Goal: Task Accomplishment & Management: Manage account settings

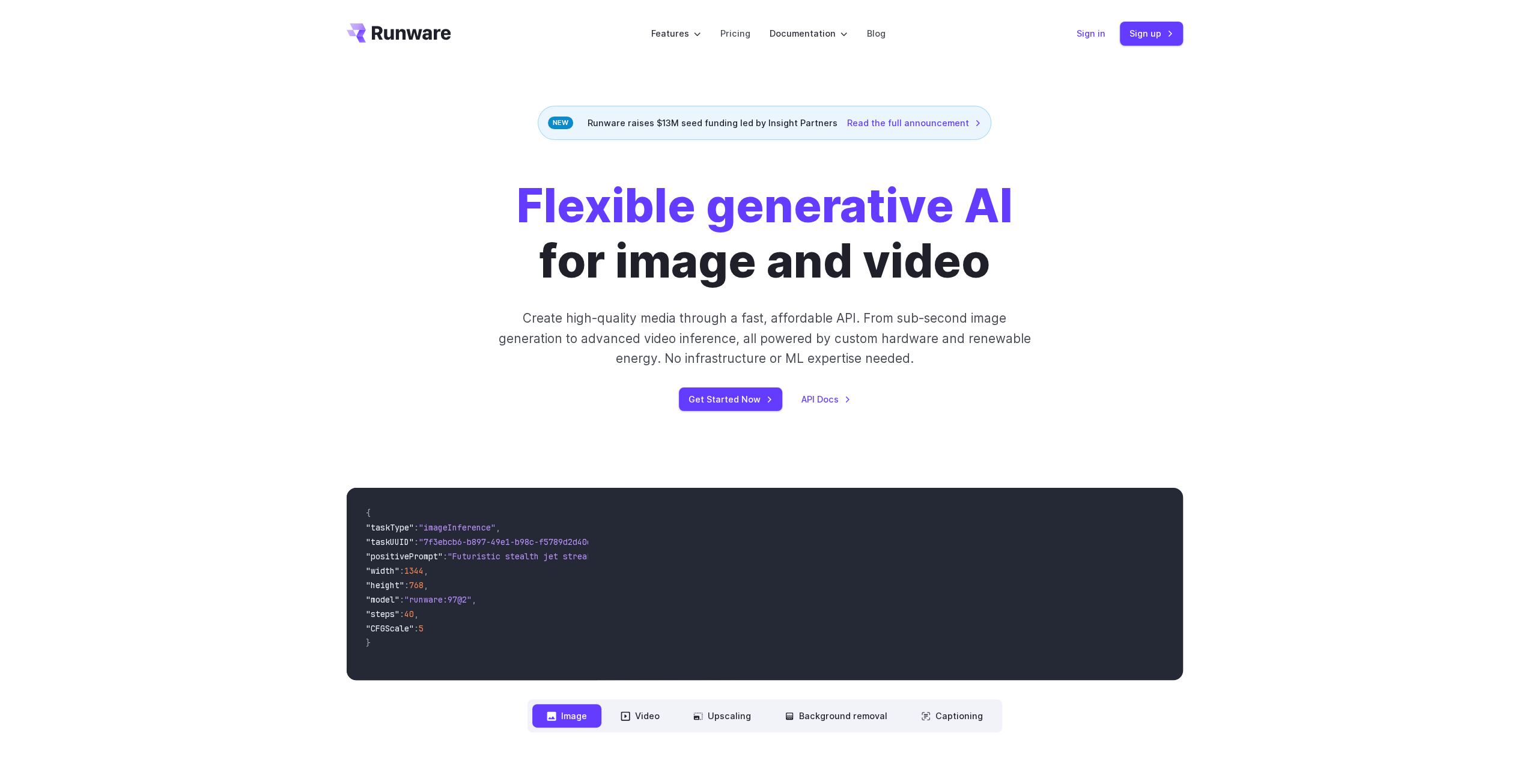
click at [1090, 33] on link "Sign in" at bounding box center [1090, 33] width 29 height 14
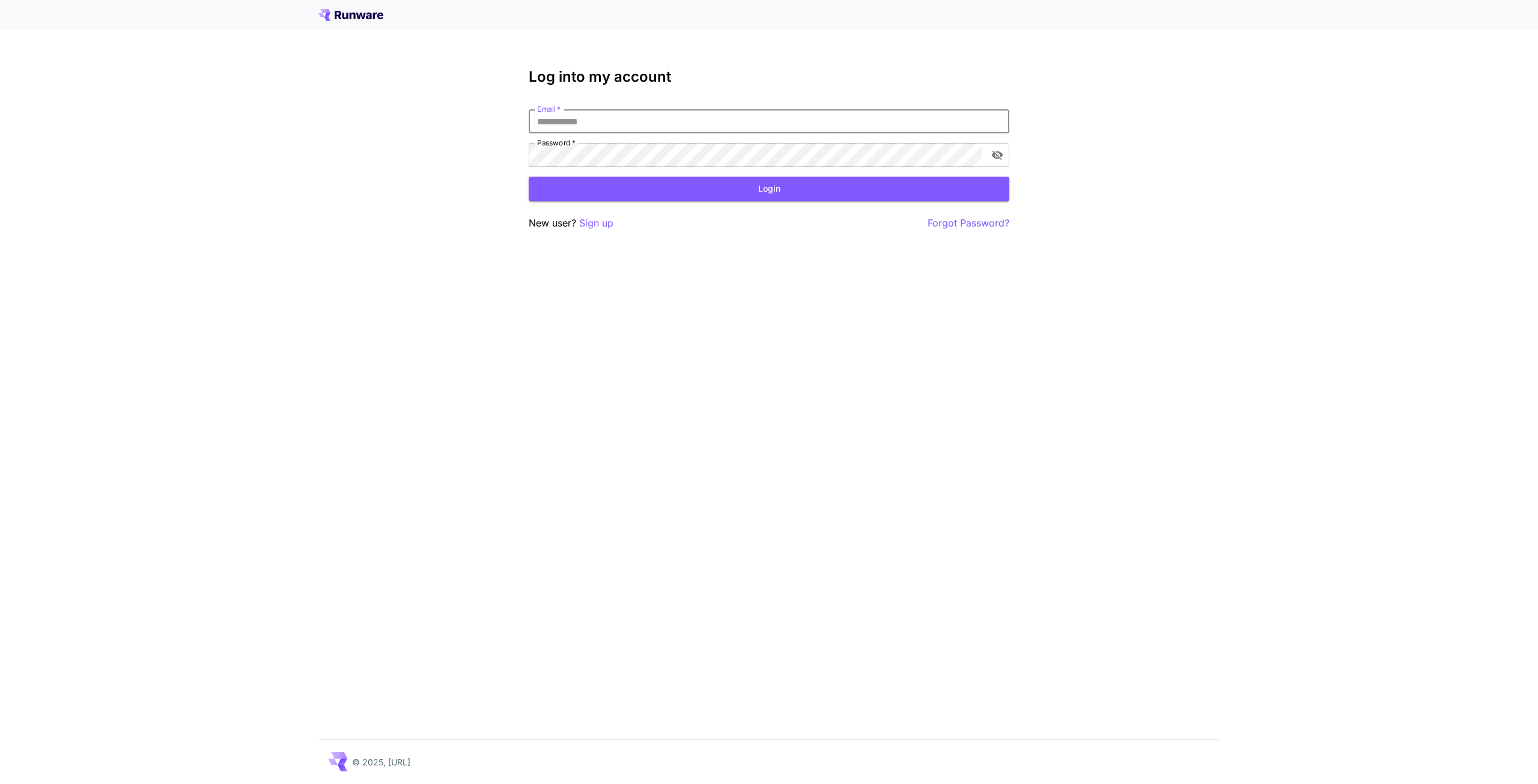
click at [834, 112] on input "Email   *" at bounding box center [769, 121] width 480 height 24
type input "**********"
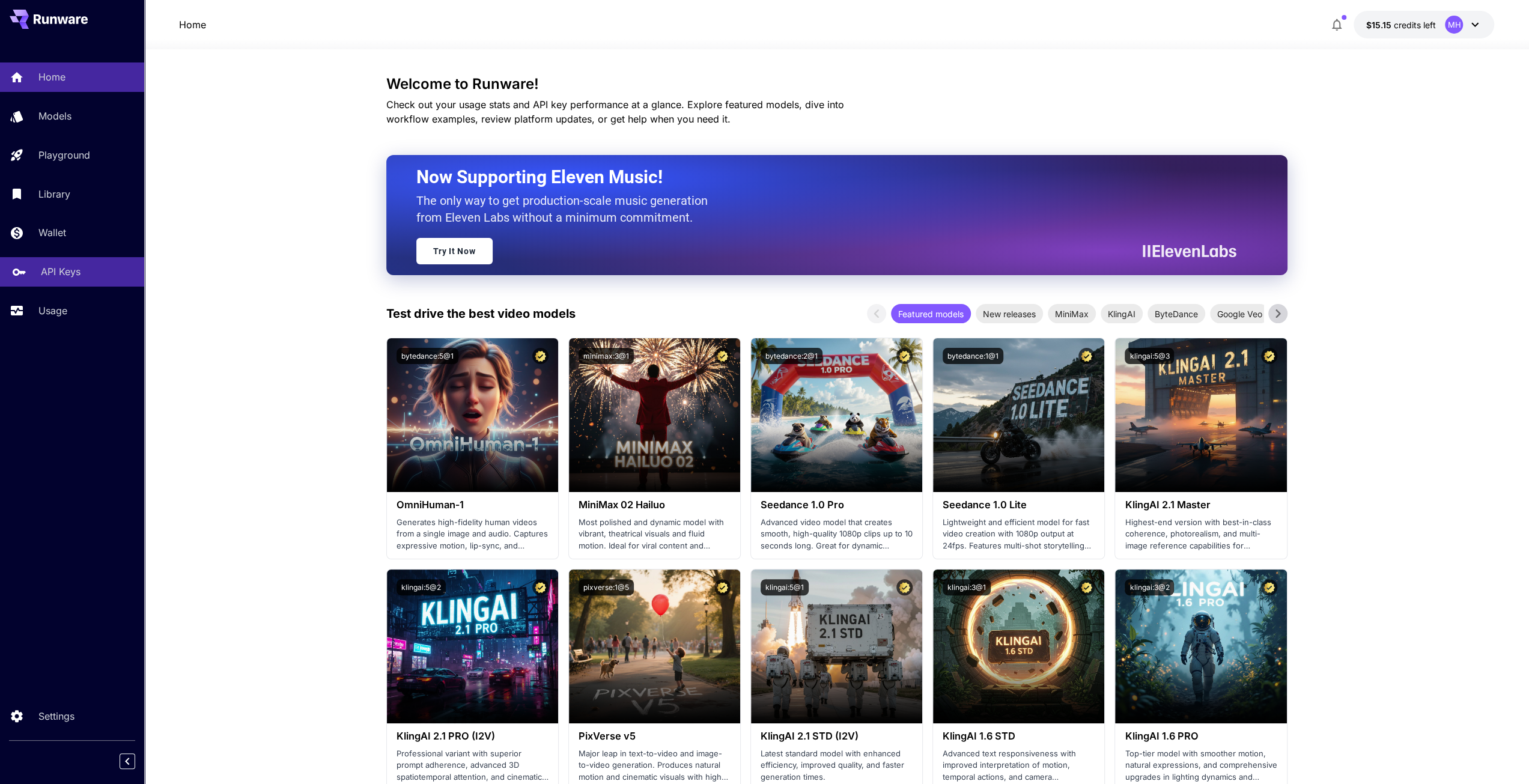
click at [50, 275] on p "API Keys" at bounding box center [61, 271] width 40 height 14
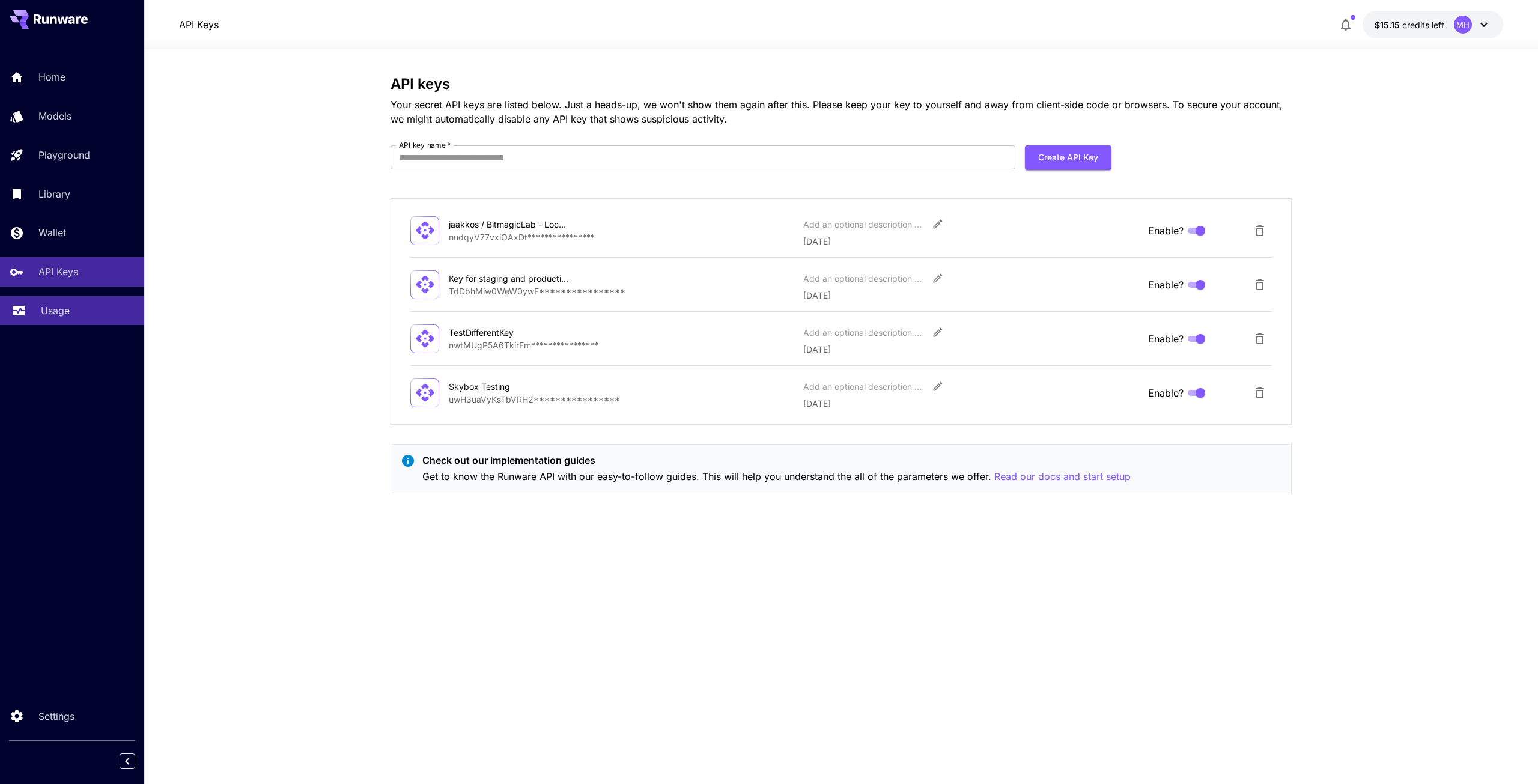
click at [57, 314] on p "Usage" at bounding box center [55, 310] width 29 height 14
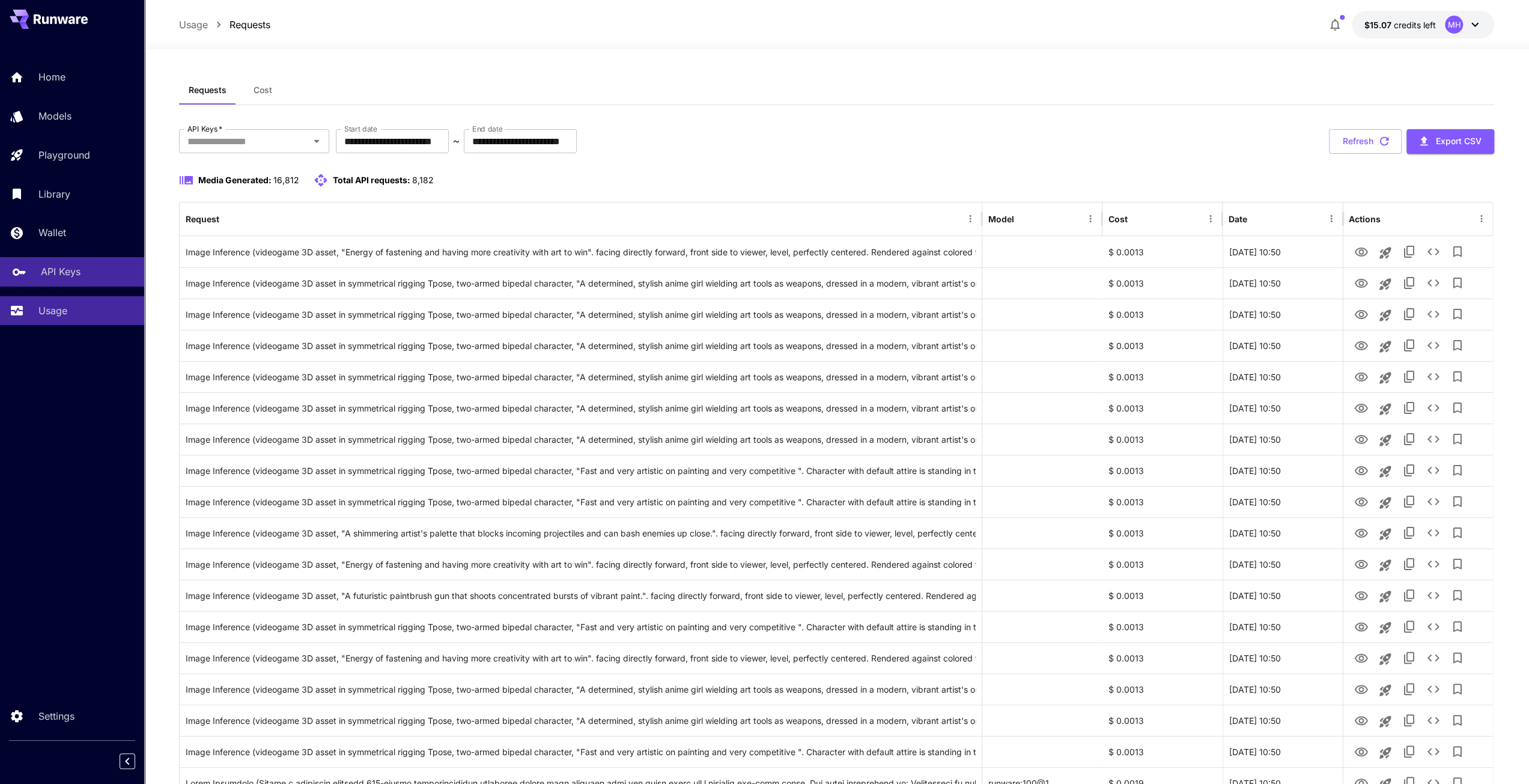
click at [52, 273] on p "API Keys" at bounding box center [61, 271] width 40 height 14
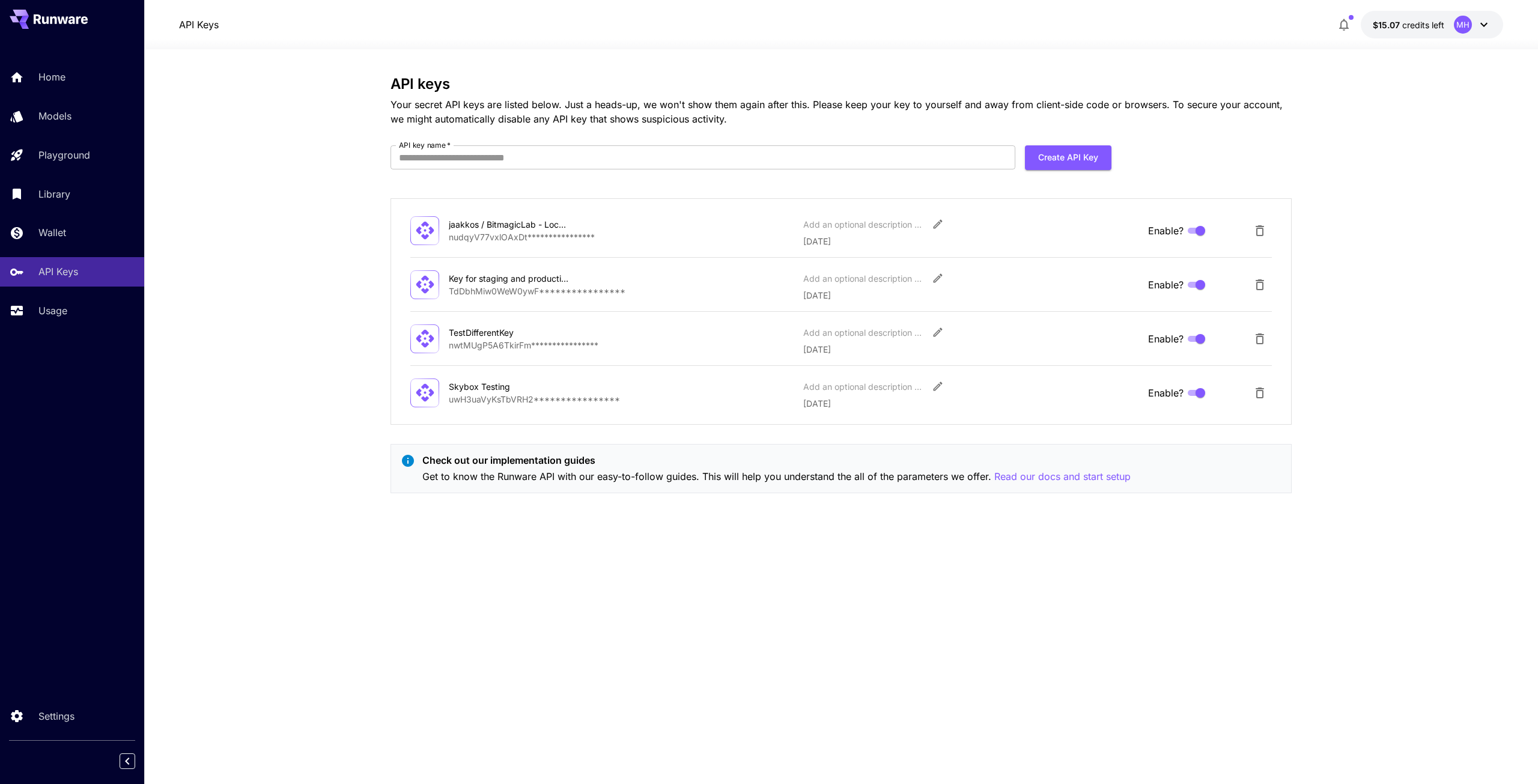
click at [1483, 25] on icon at bounding box center [1483, 25] width 7 height 4
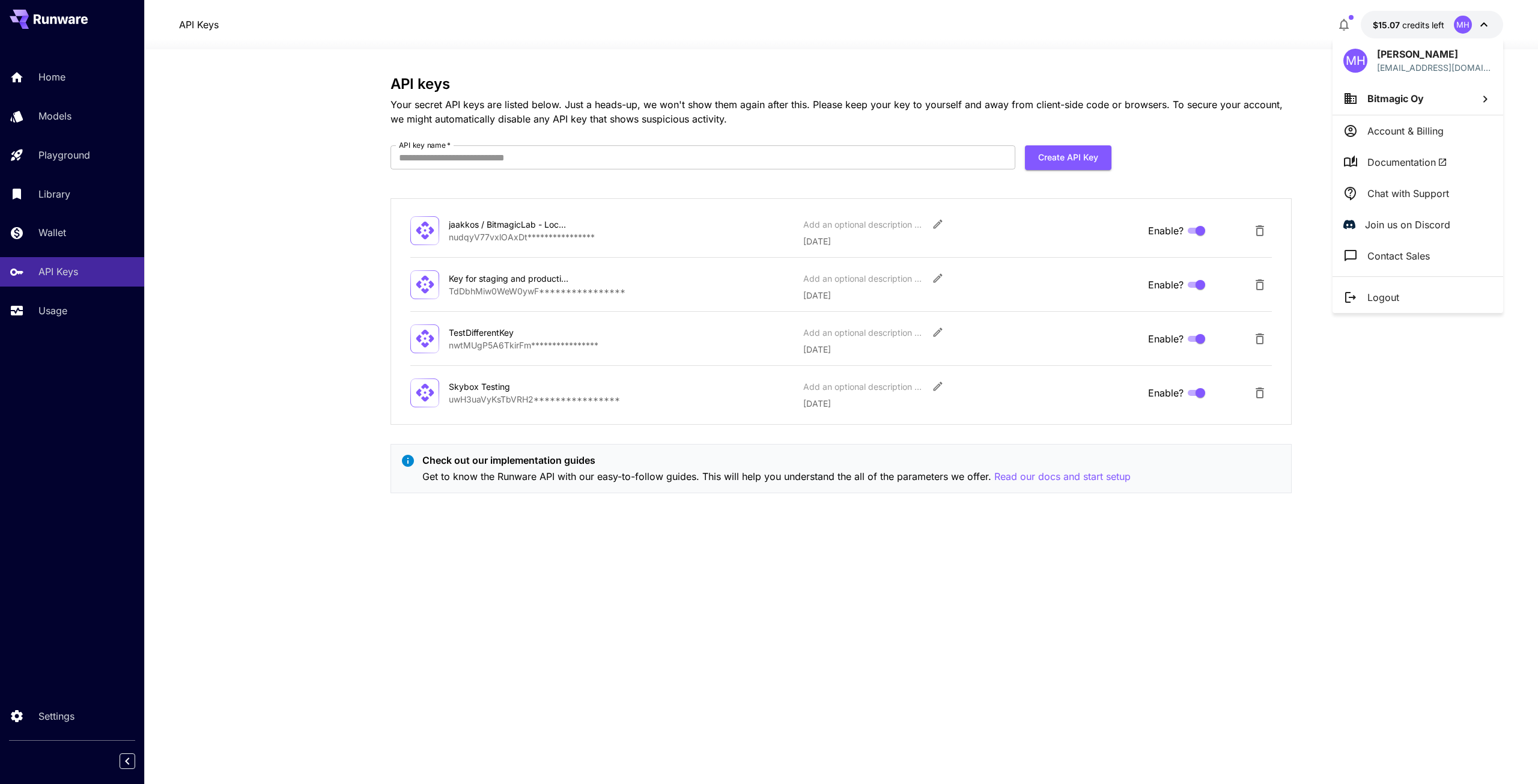
click at [1479, 92] on icon at bounding box center [1485, 99] width 14 height 14
click at [1267, 30] on div at bounding box center [769, 392] width 1538 height 784
click at [1403, 59] on p "Markus Hjort" at bounding box center [1434, 54] width 115 height 14
click at [1486, 22] on div at bounding box center [769, 392] width 1538 height 784
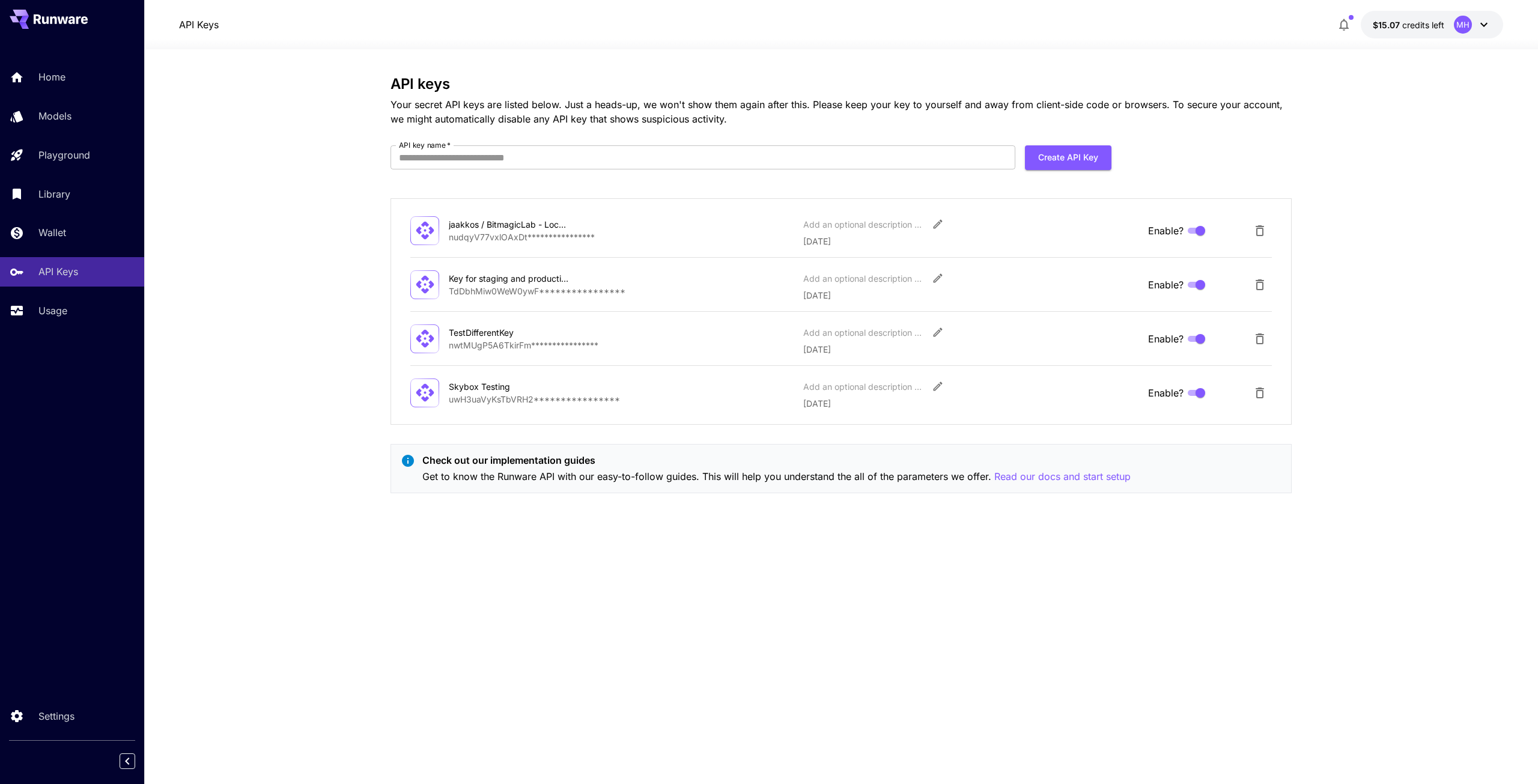
click at [1462, 22] on div "MH" at bounding box center [1462, 24] width 18 height 18
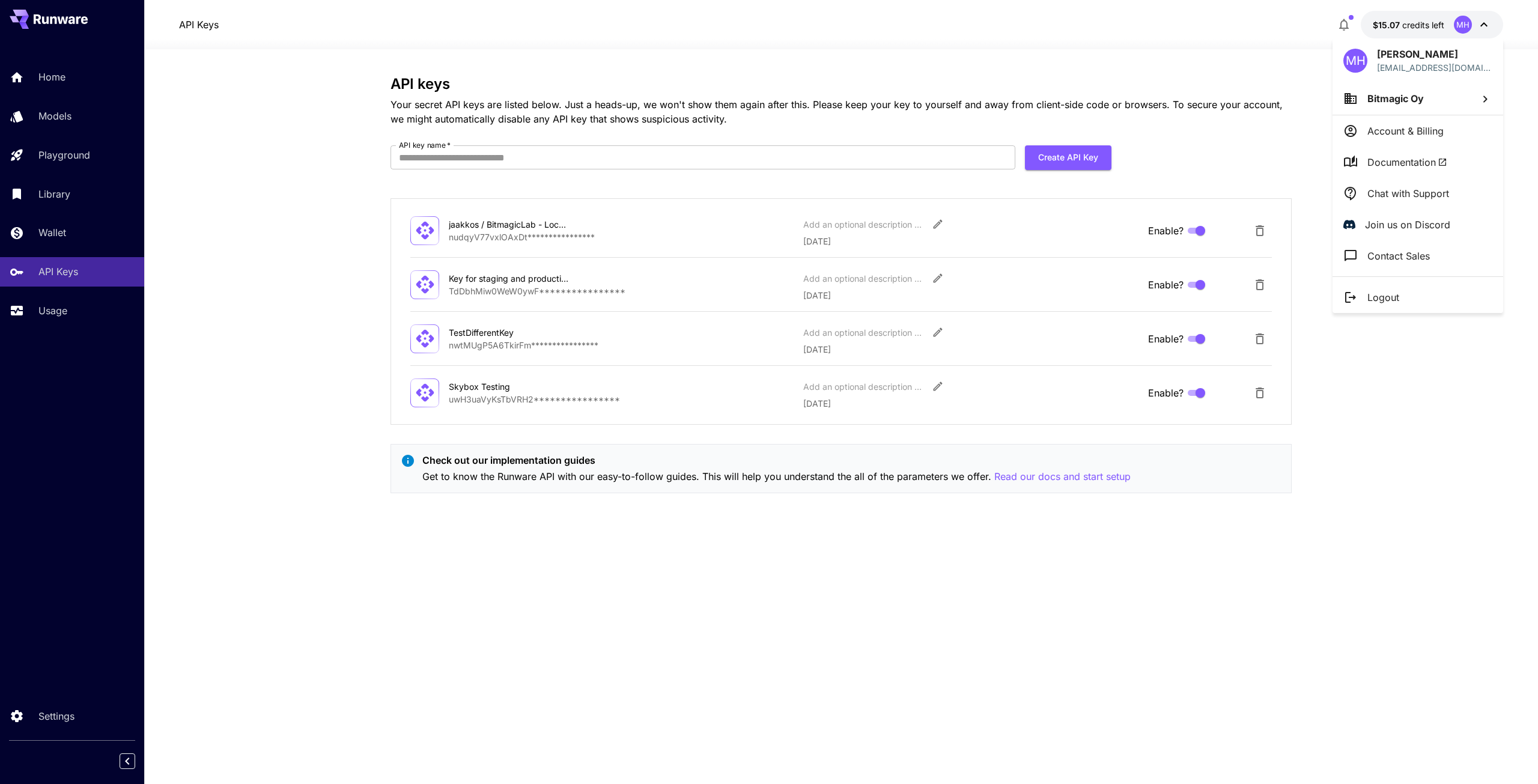
click at [1421, 128] on p "Account & Billing" at bounding box center [1406, 131] width 77 height 14
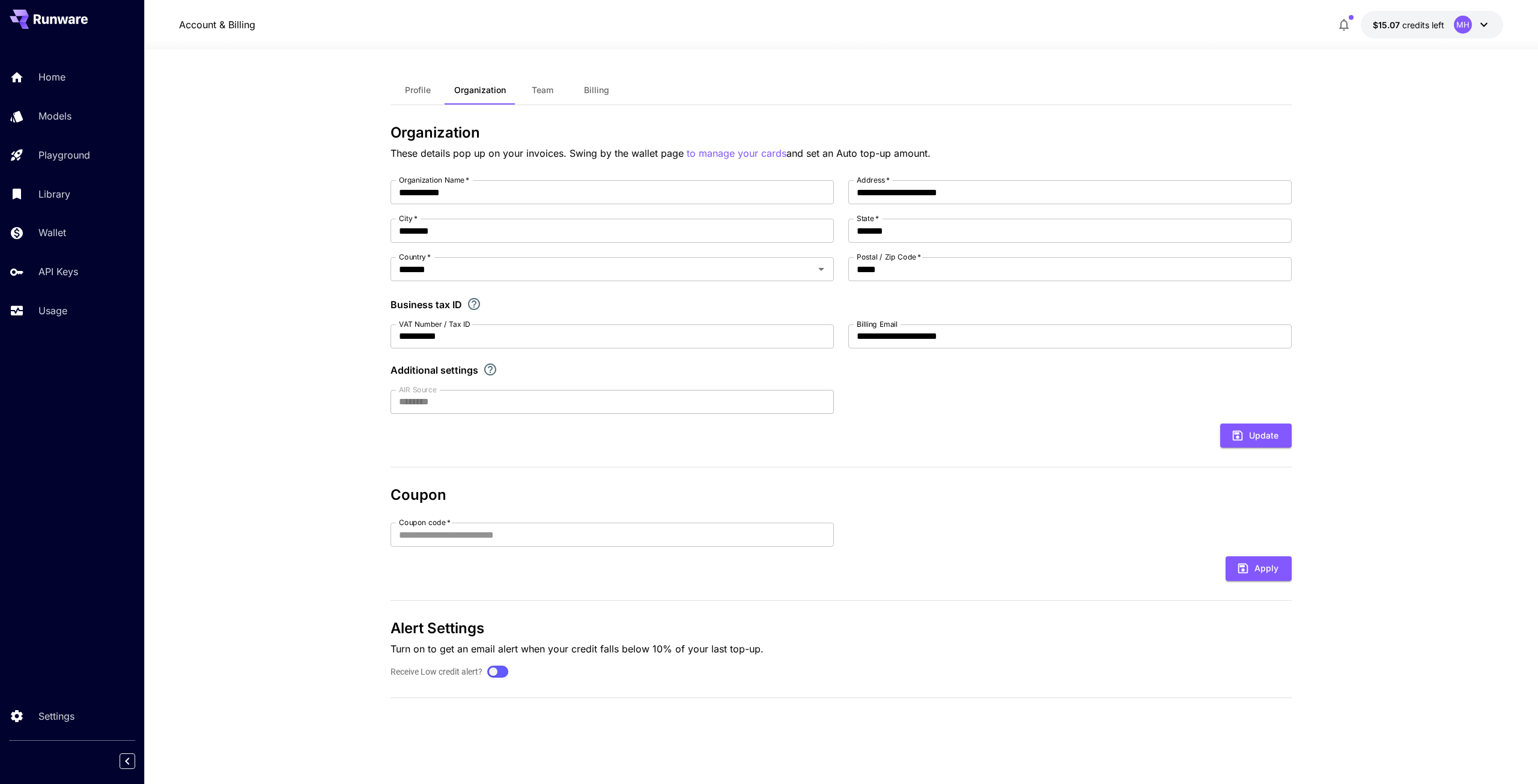
click at [541, 92] on span "Team" at bounding box center [542, 90] width 22 height 11
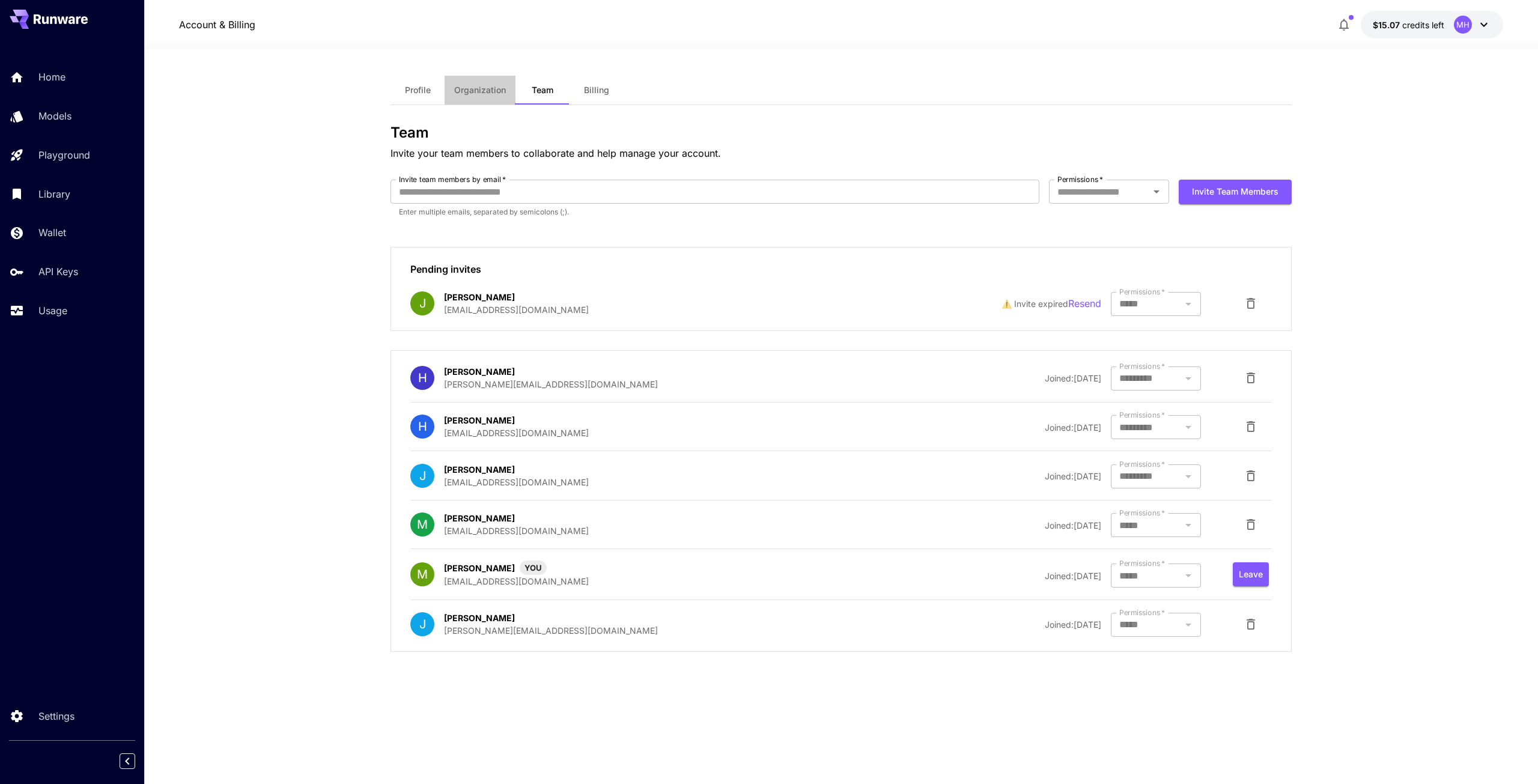
click at [482, 92] on span "Organization" at bounding box center [480, 90] width 52 height 11
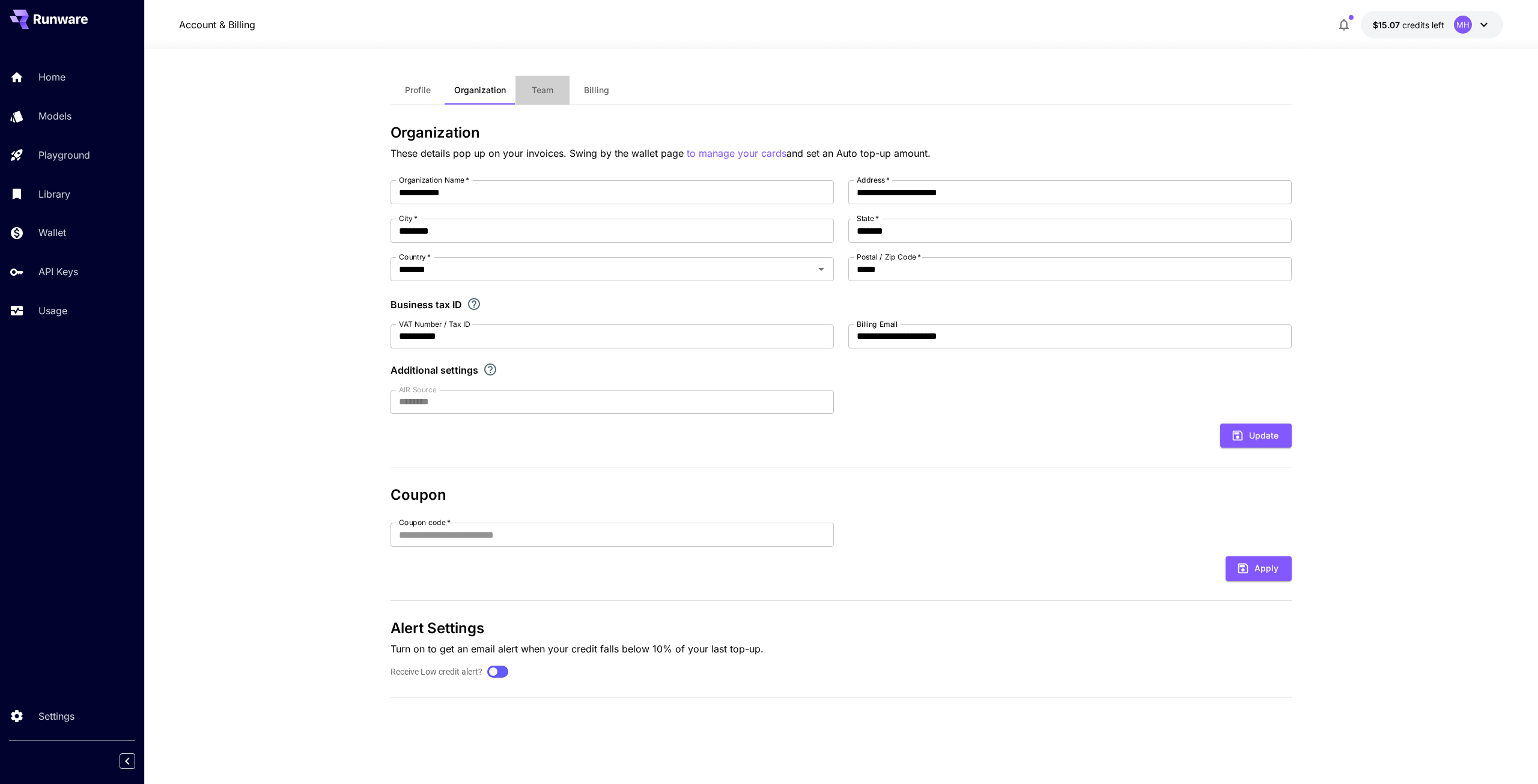
click at [550, 89] on span "Team" at bounding box center [542, 90] width 22 height 11
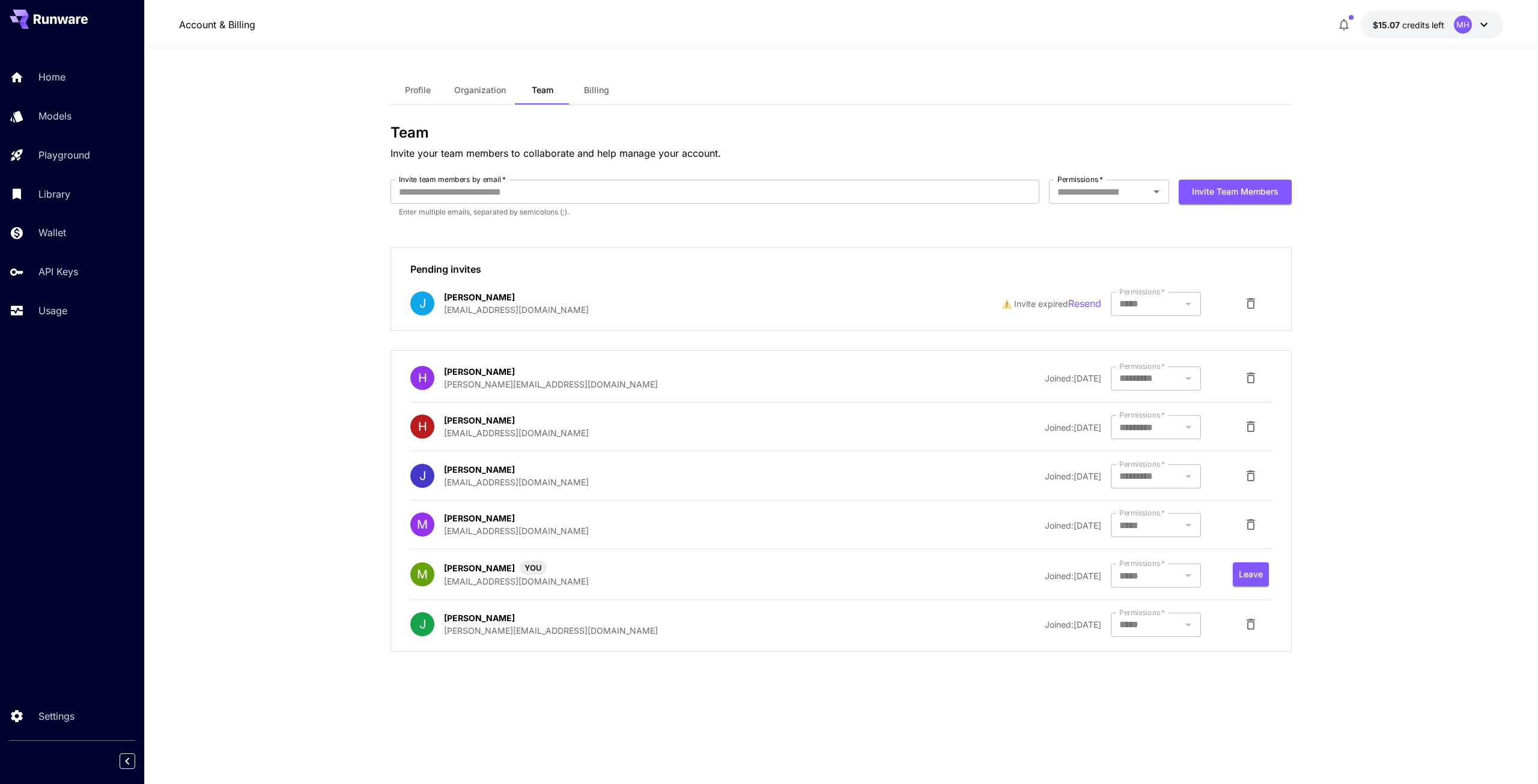
click at [1476, 26] on div "MH" at bounding box center [1472, 24] width 38 height 18
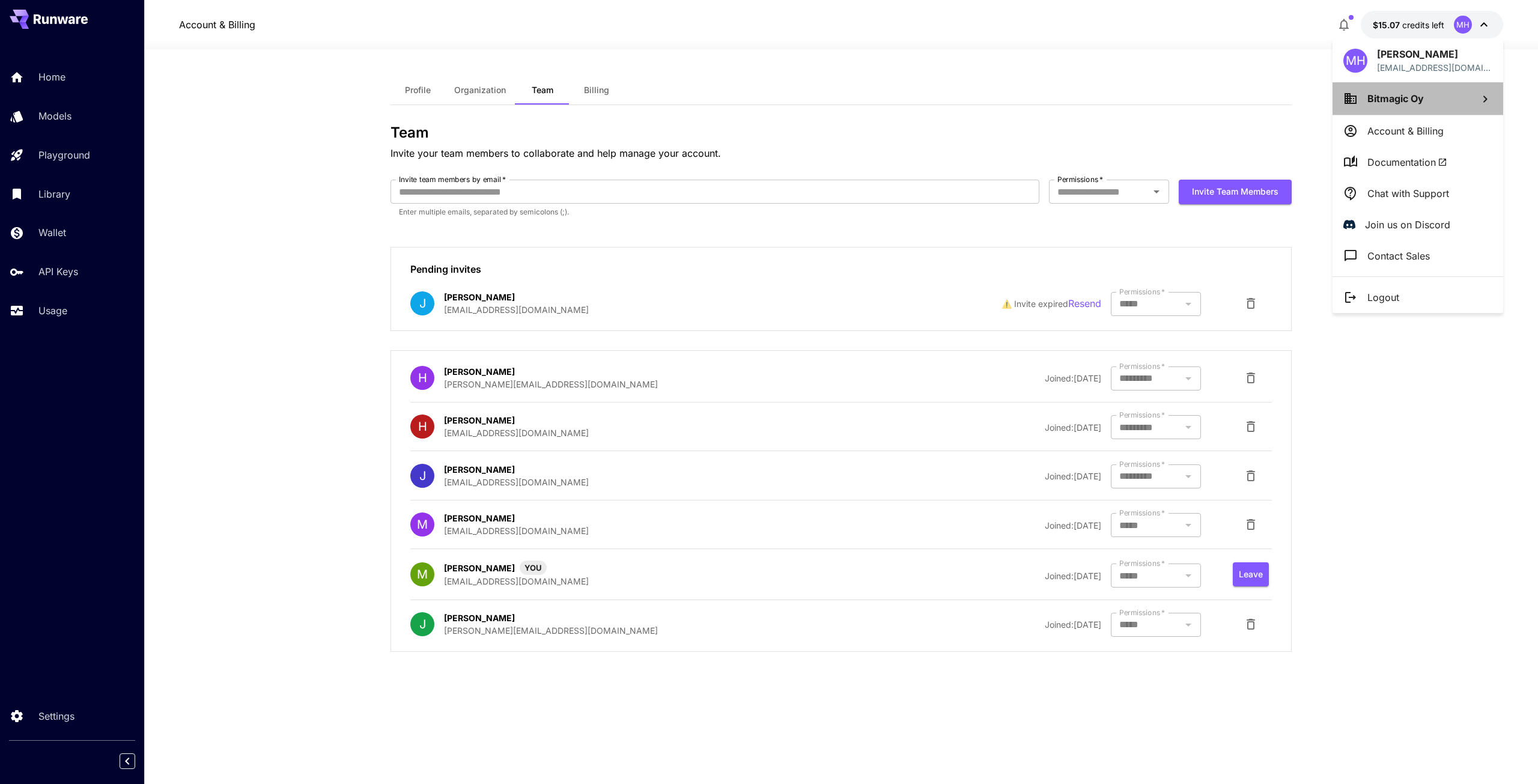
click at [1435, 97] on li "Bitmagic Oy" at bounding box center [1418, 98] width 171 height 33
click at [1263, 44] on div at bounding box center [769, 392] width 1538 height 784
click at [51, 229] on div at bounding box center [769, 392] width 1538 height 784
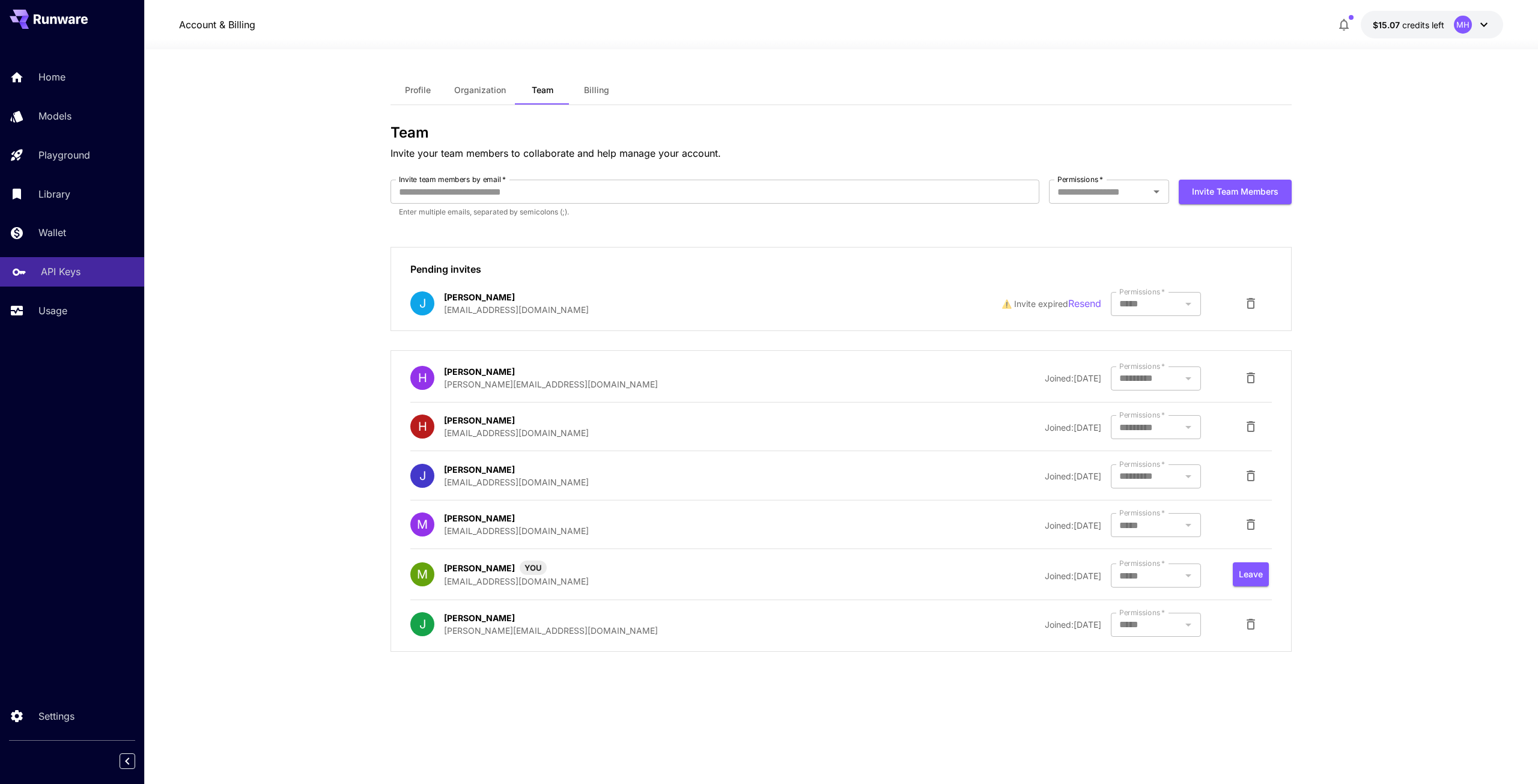
click at [53, 275] on p "API Keys" at bounding box center [61, 271] width 40 height 14
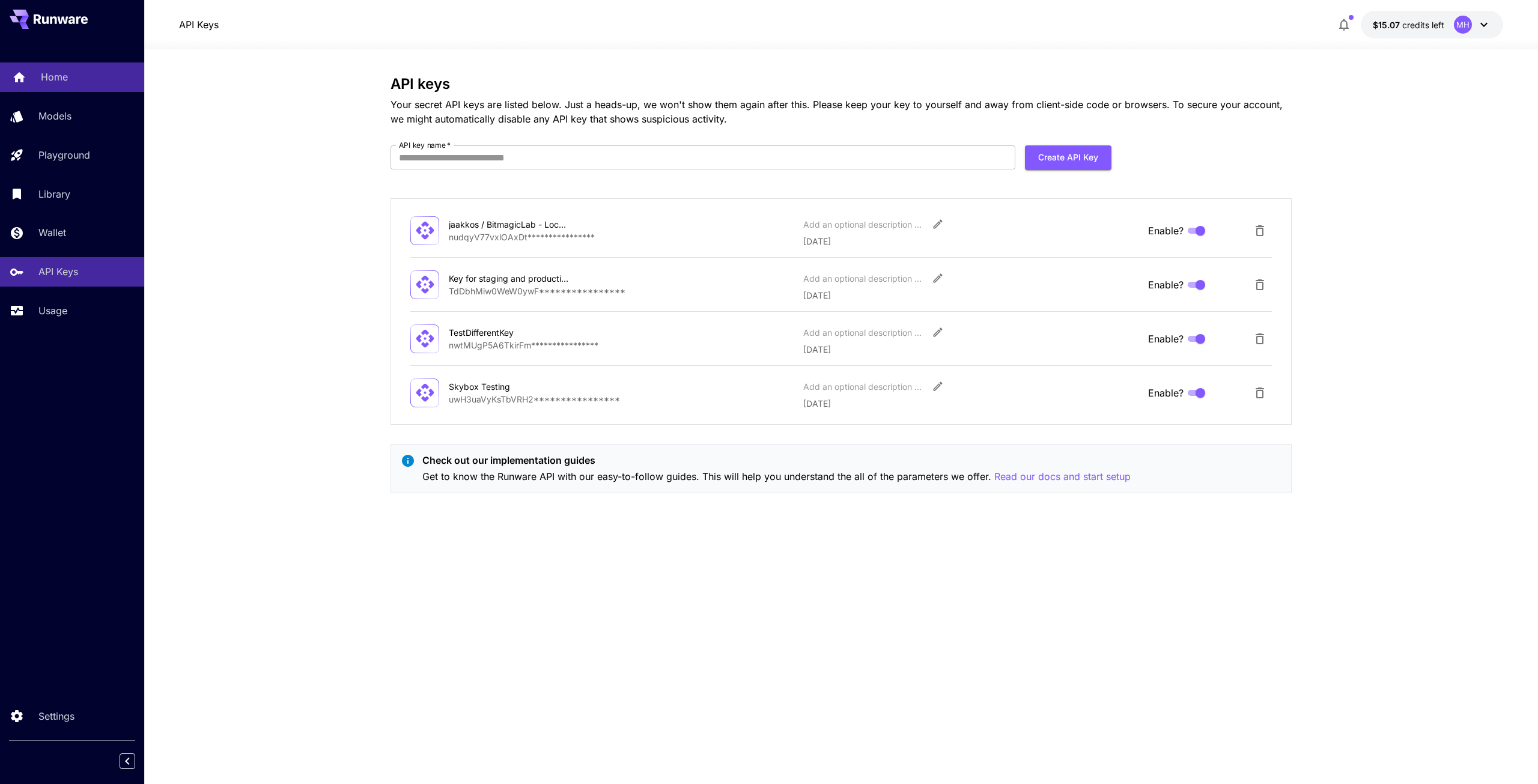
click at [48, 74] on p "Home" at bounding box center [55, 76] width 27 height 14
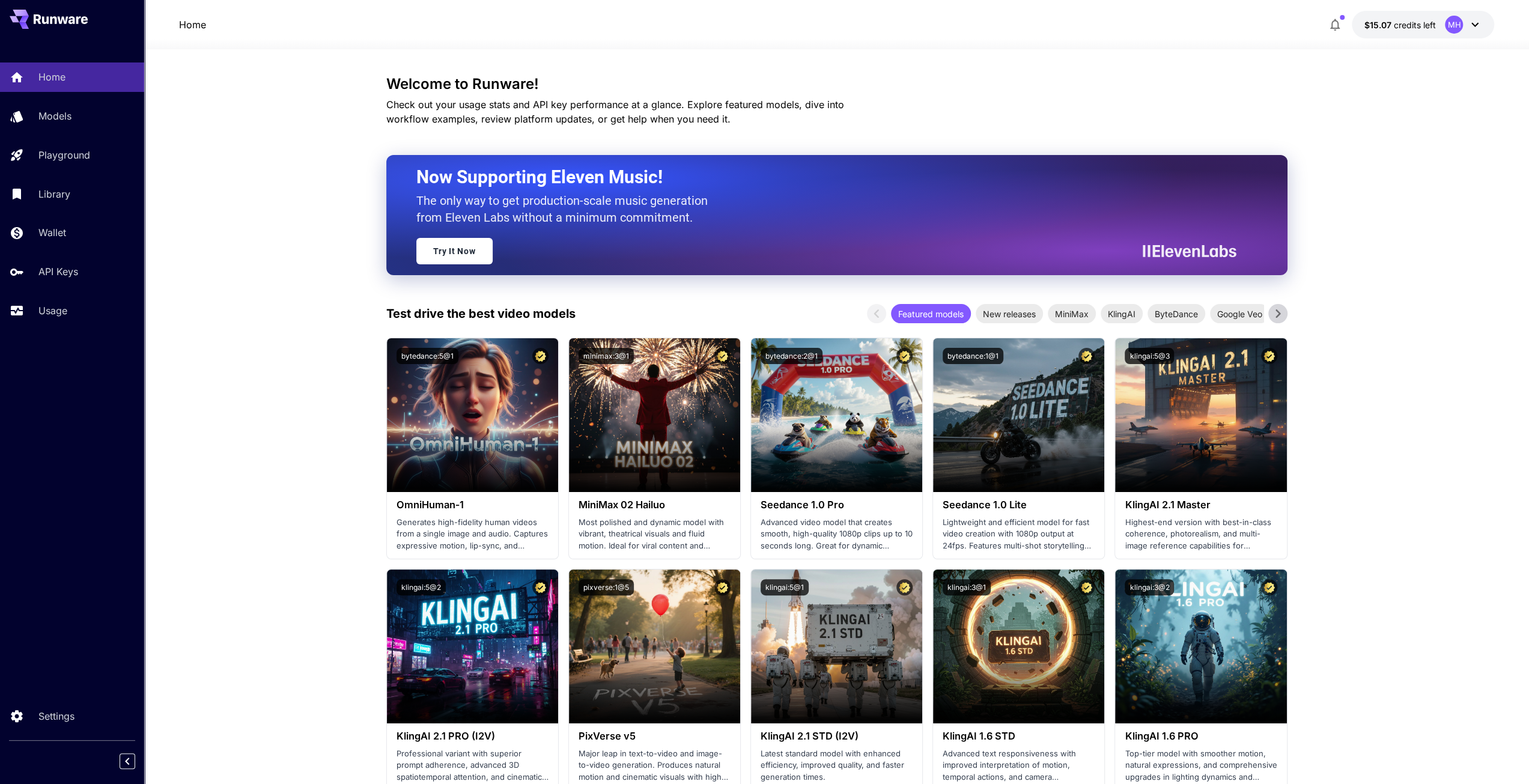
click at [1474, 23] on icon at bounding box center [1474, 25] width 14 height 14
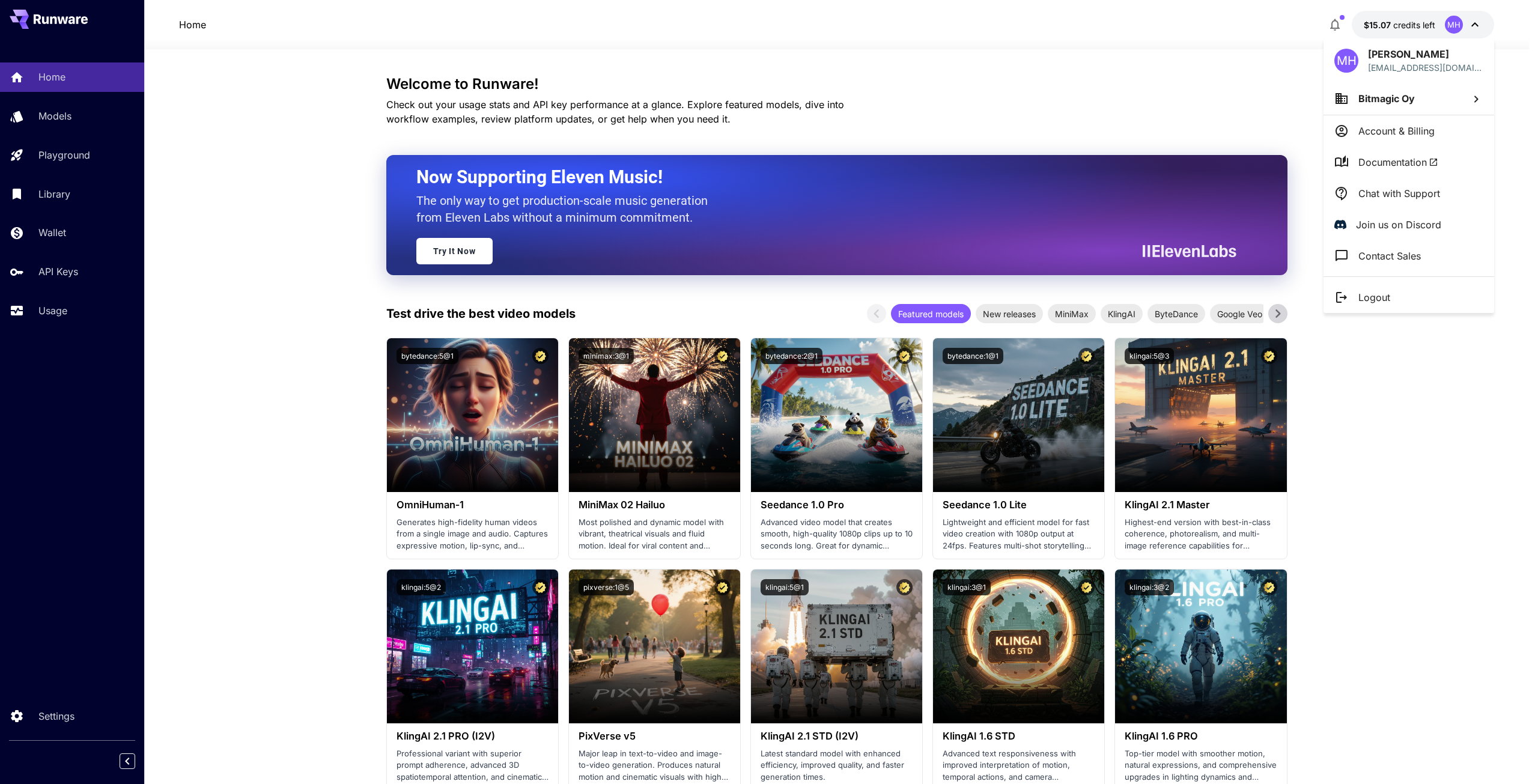
click at [1476, 96] on icon at bounding box center [1476, 99] width 14 height 14
click at [1064, 37] on div at bounding box center [769, 392] width 1538 height 784
click at [1410, 128] on p "Account & Billing" at bounding box center [1396, 131] width 77 height 14
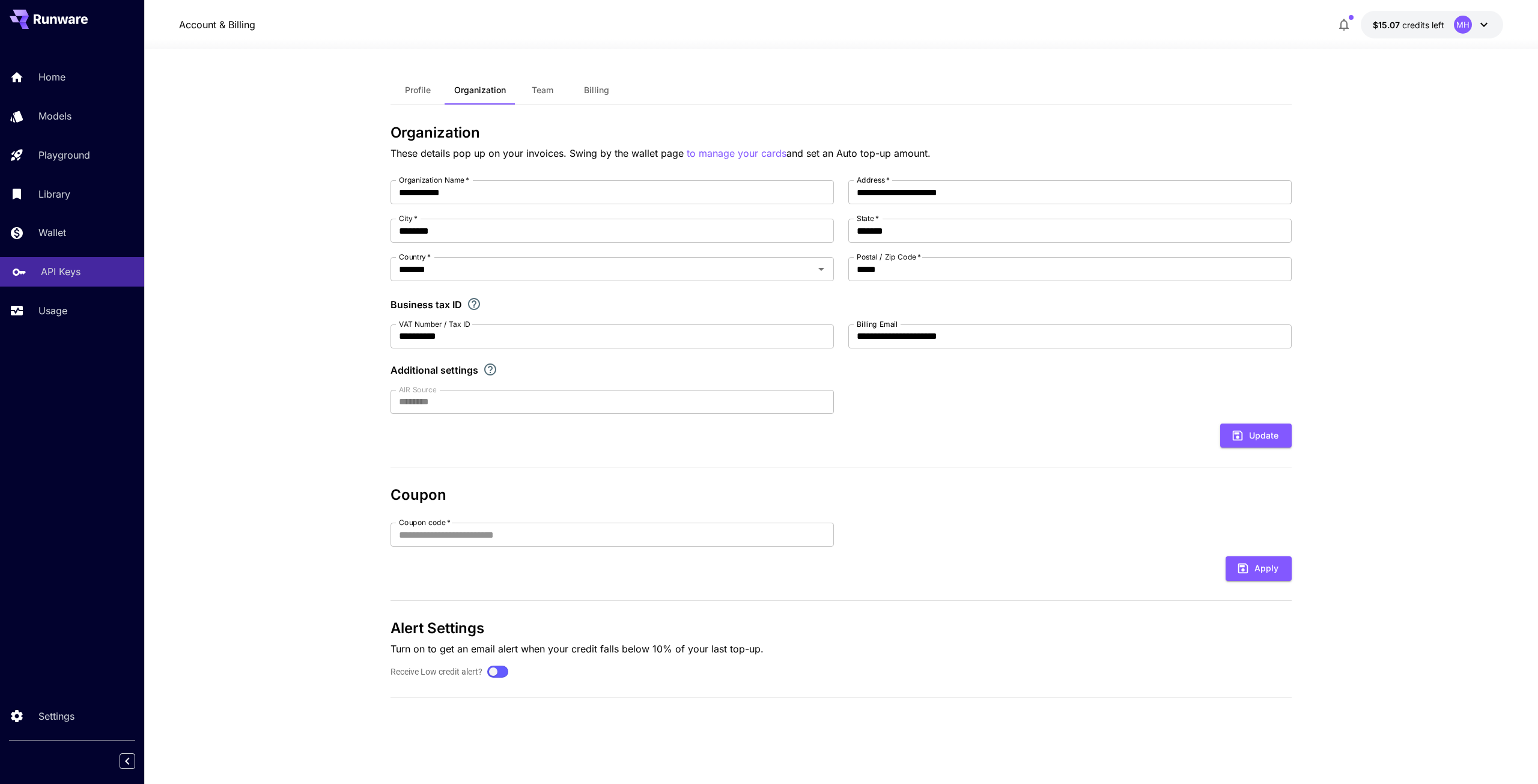
click at [52, 278] on p "API Keys" at bounding box center [61, 271] width 40 height 14
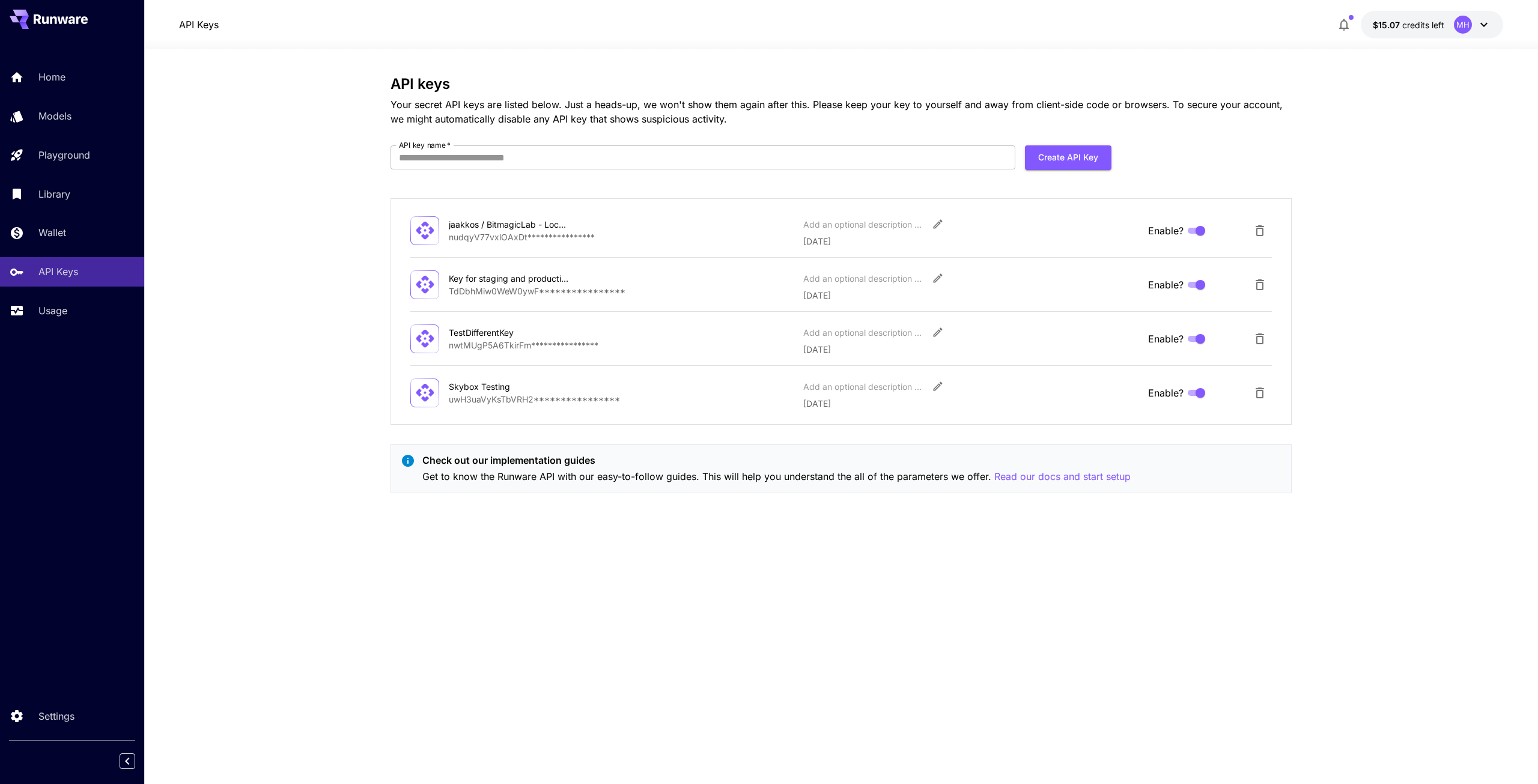
click at [1483, 28] on icon at bounding box center [1483, 25] width 14 height 14
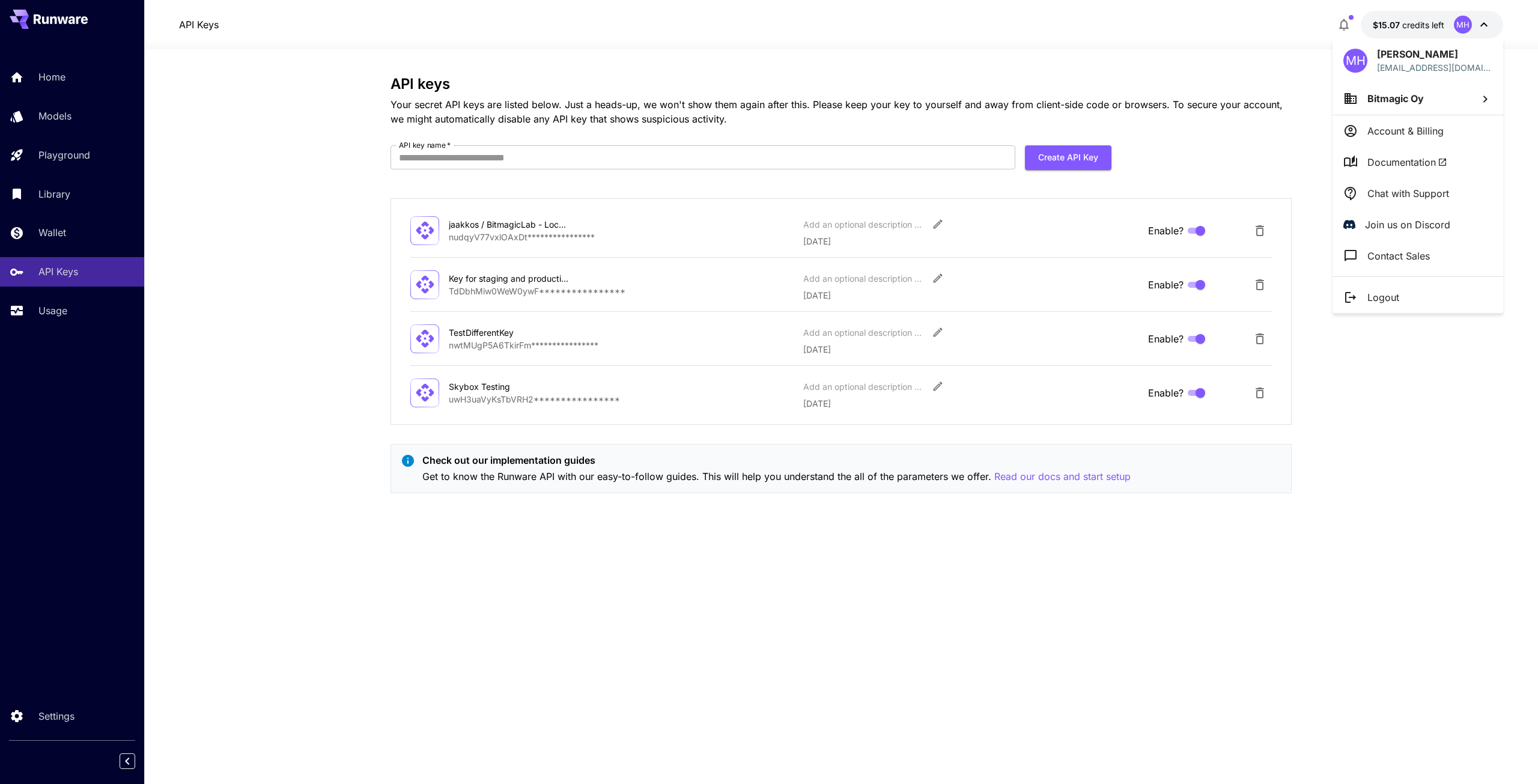
click at [1432, 128] on p "Account & Billing" at bounding box center [1406, 131] width 77 height 14
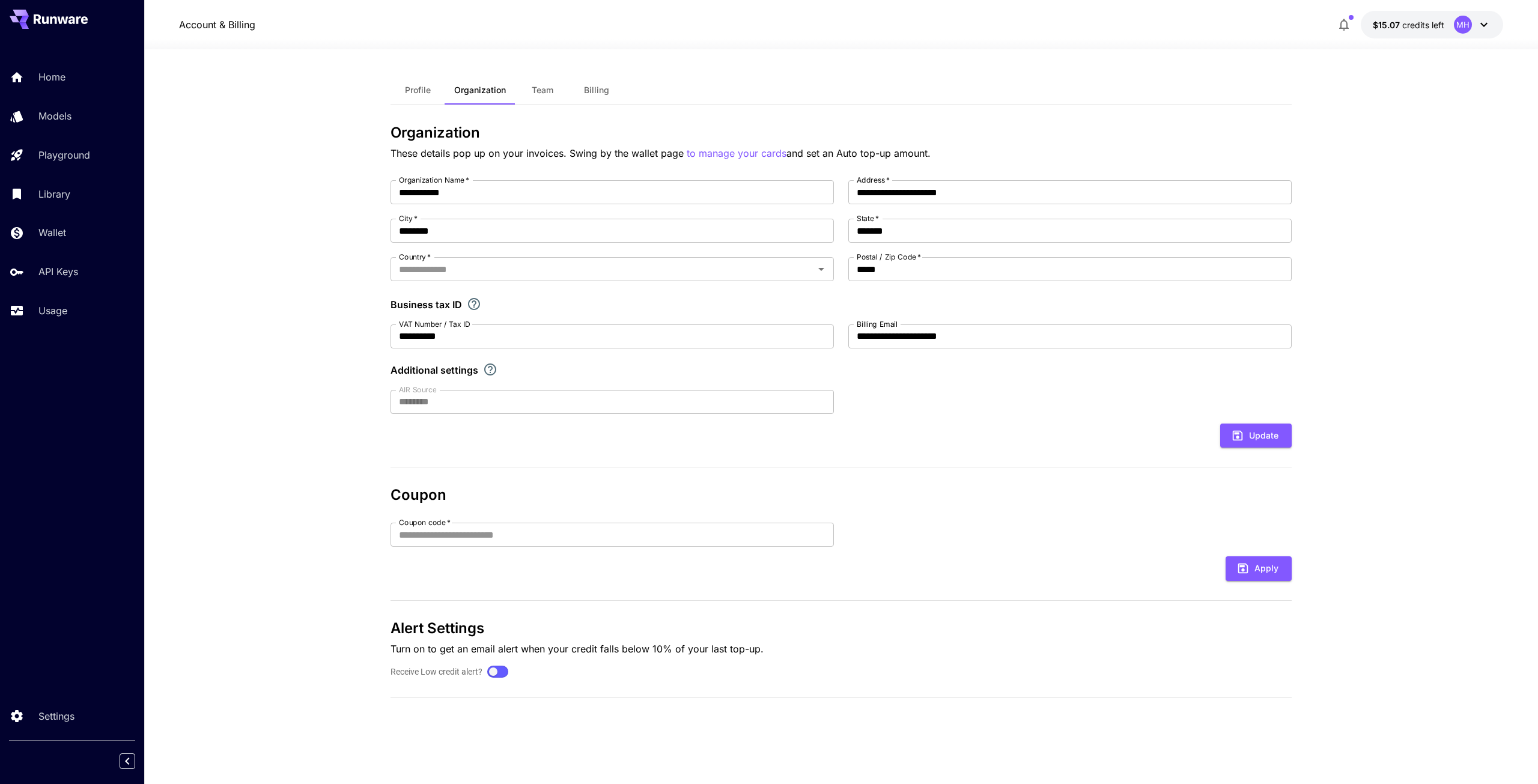
type input "*******"
click at [542, 82] on button "Team" at bounding box center [543, 90] width 54 height 29
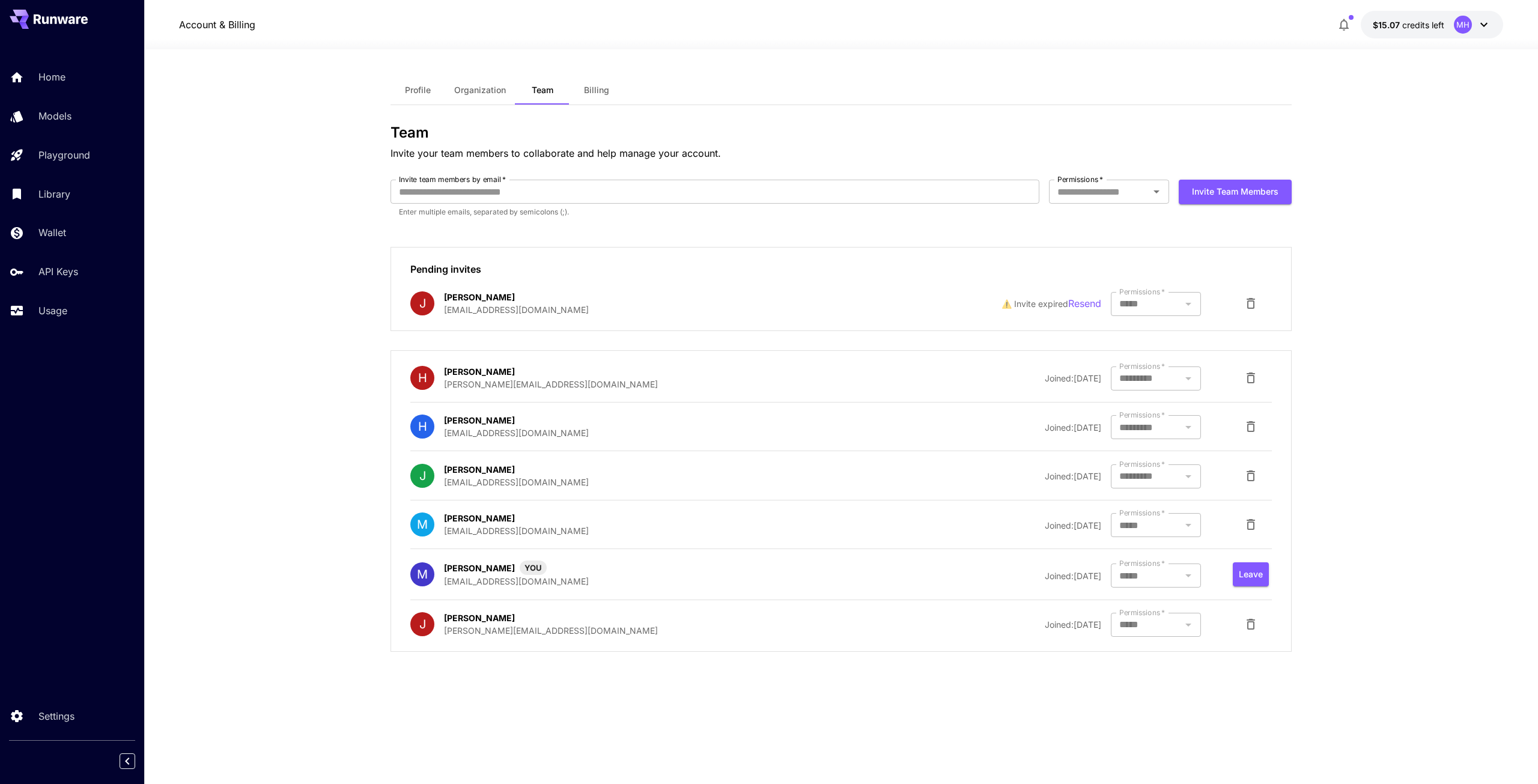
click at [1155, 428] on div at bounding box center [1155, 427] width 90 height 24
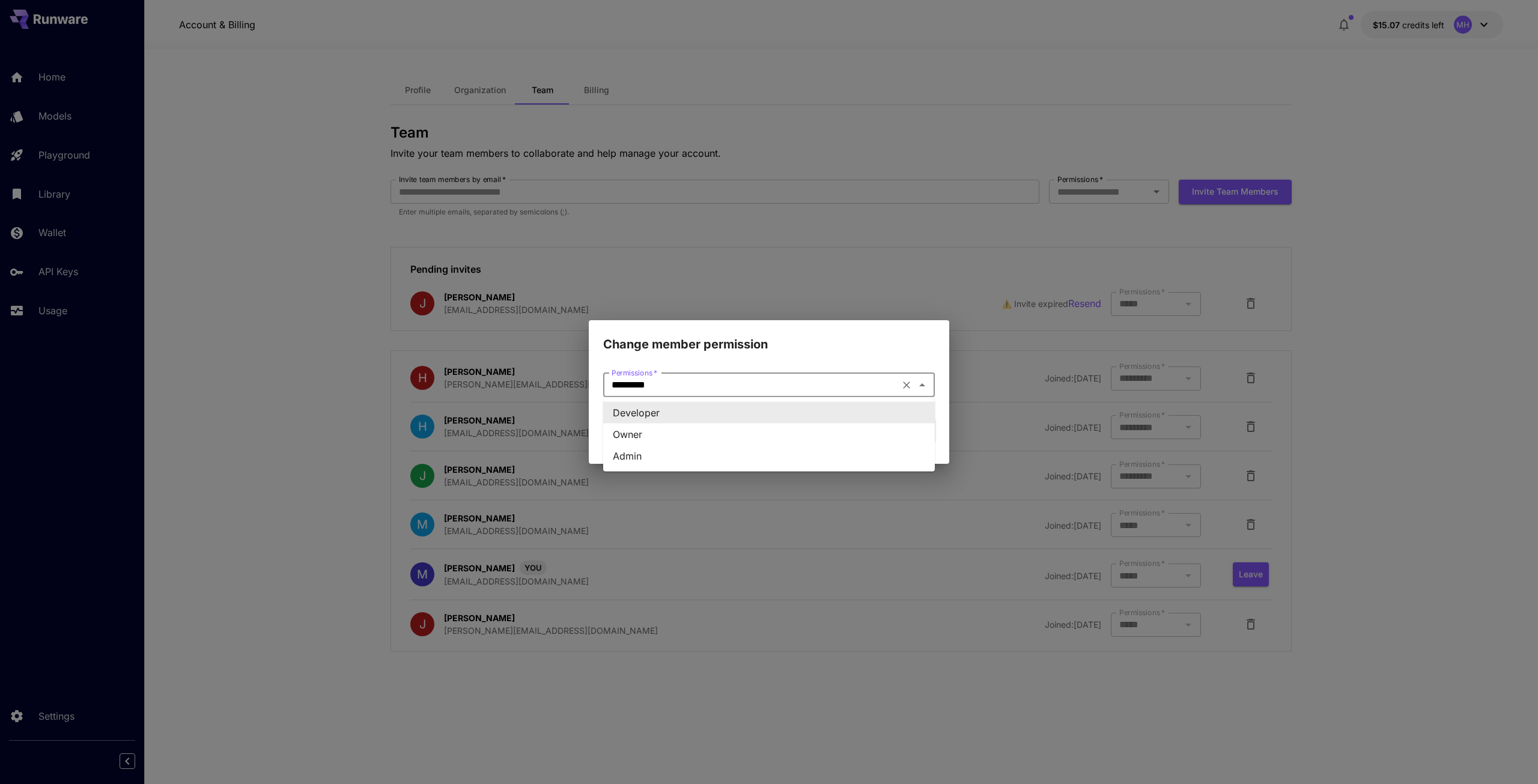
click at [869, 386] on input "*********" at bounding box center [751, 385] width 289 height 17
click at [725, 448] on li "Admin" at bounding box center [769, 455] width 332 height 22
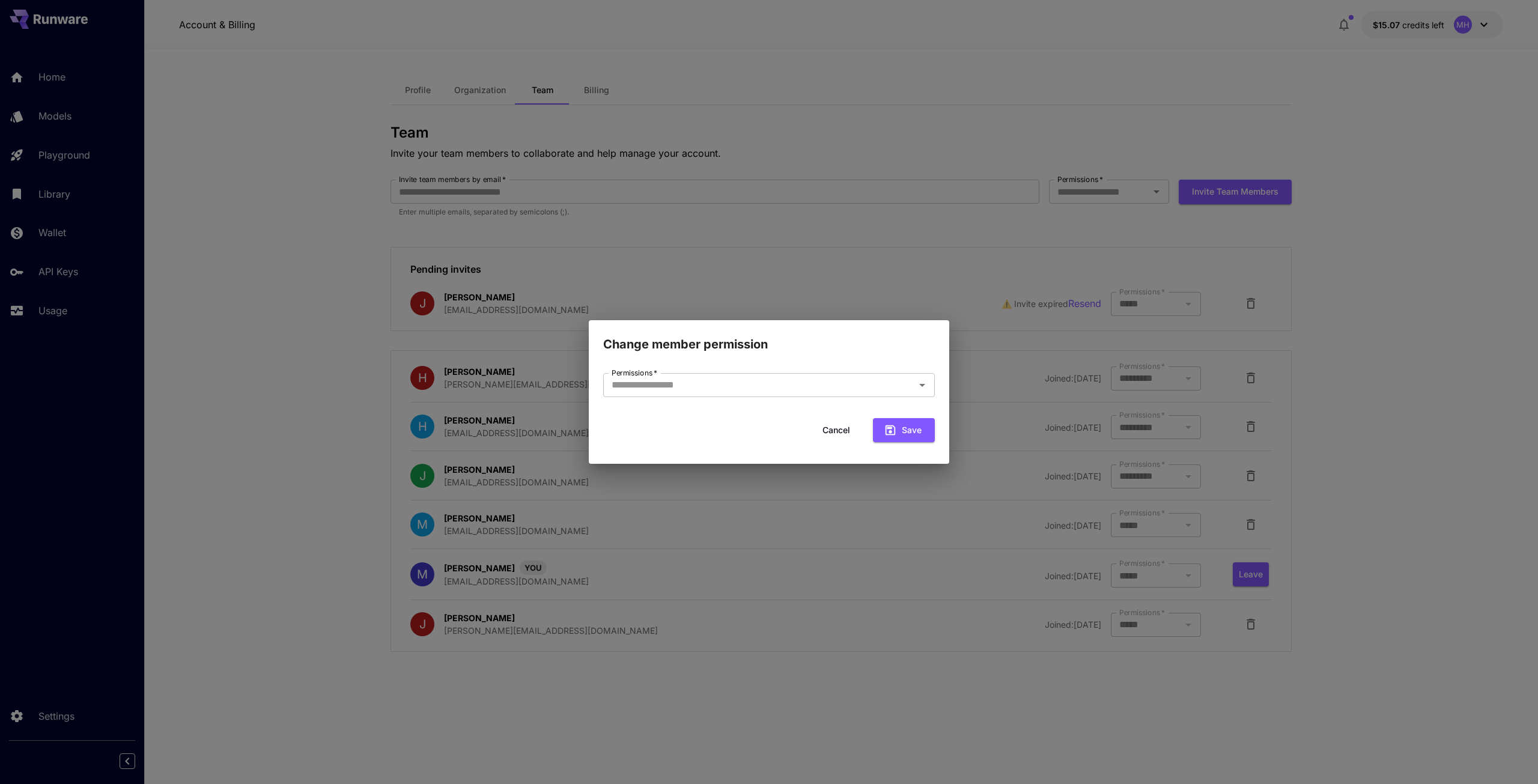
type input "*****"
click at [903, 429] on button "Save" at bounding box center [903, 430] width 62 height 25
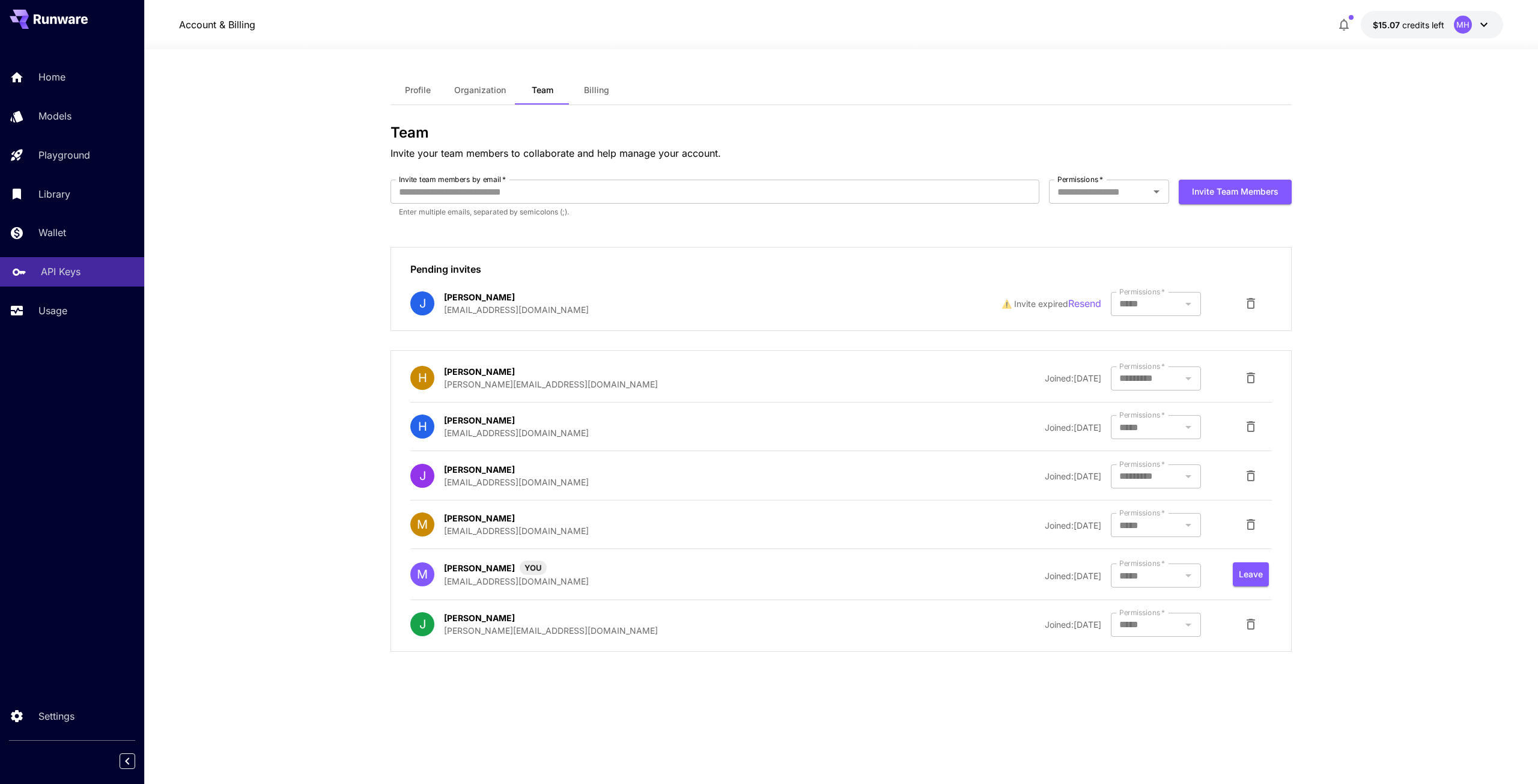
click at [52, 275] on p "API Keys" at bounding box center [61, 271] width 40 height 14
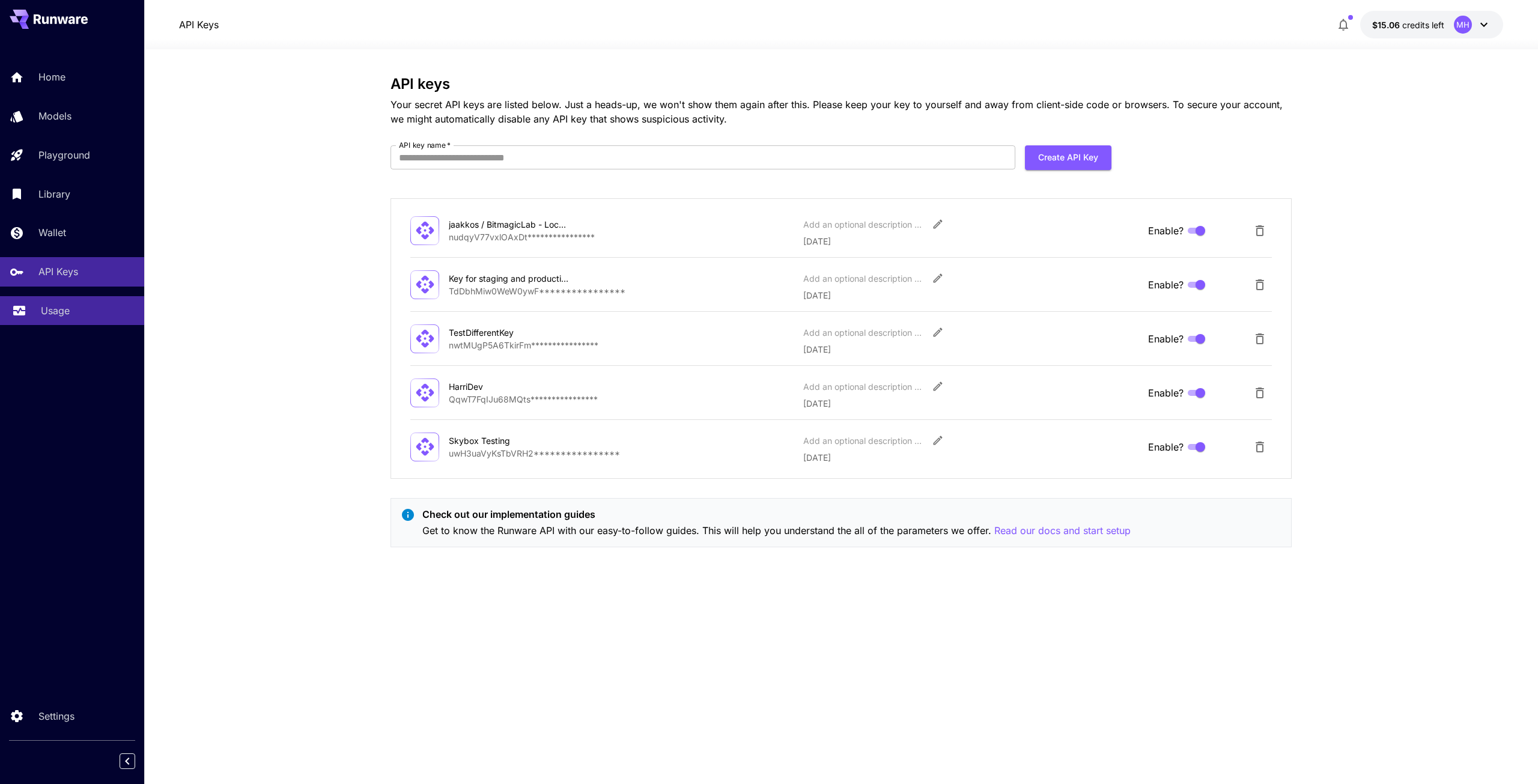
click at [48, 309] on p "Usage" at bounding box center [55, 310] width 29 height 14
